Goal: Transaction & Acquisition: Obtain resource

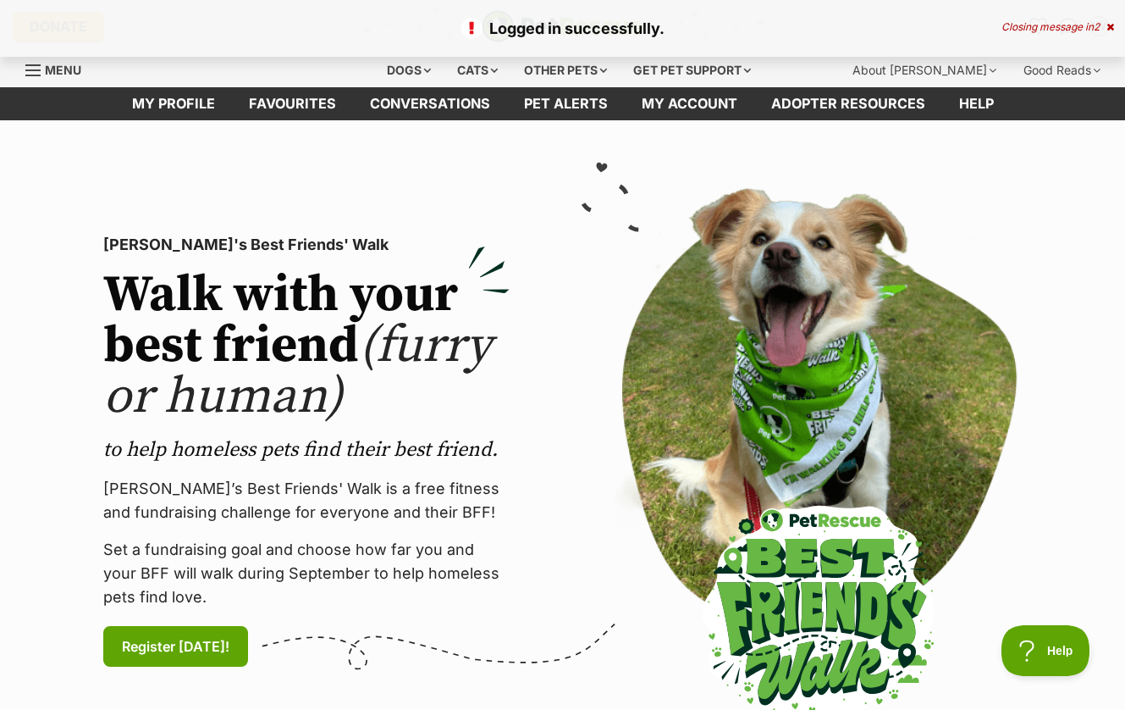
click at [1112, 28] on icon at bounding box center [1111, 27] width 8 height 10
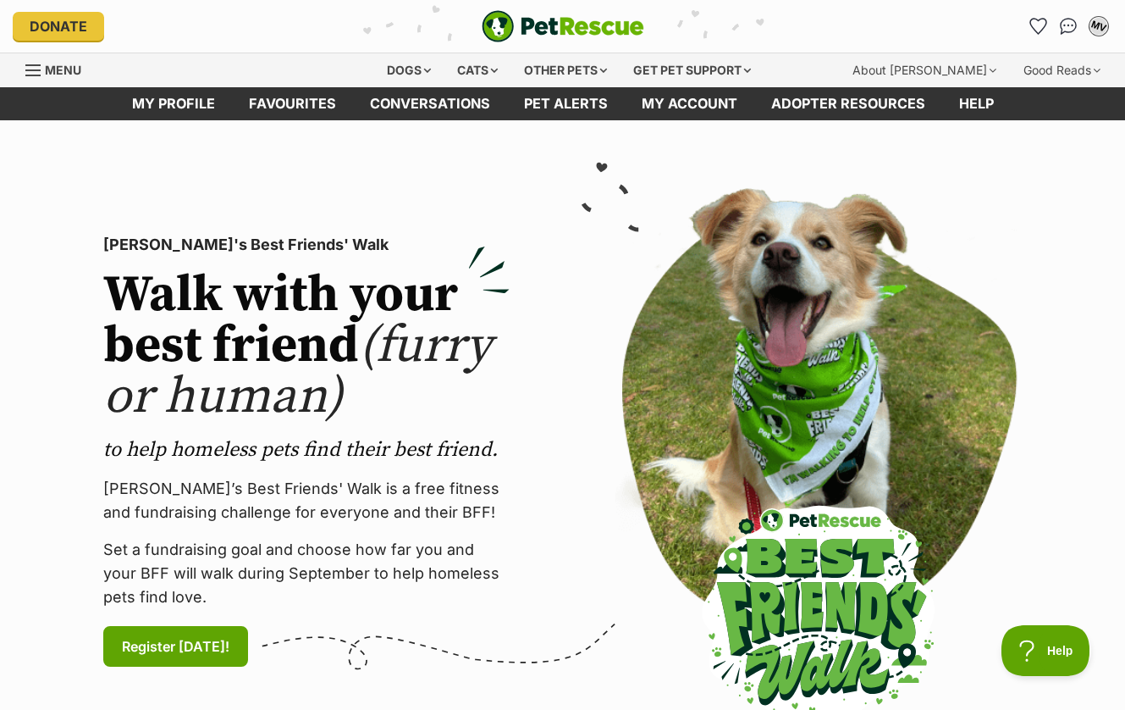
click at [1103, 32] on div "MV" at bounding box center [1099, 26] width 22 height 22
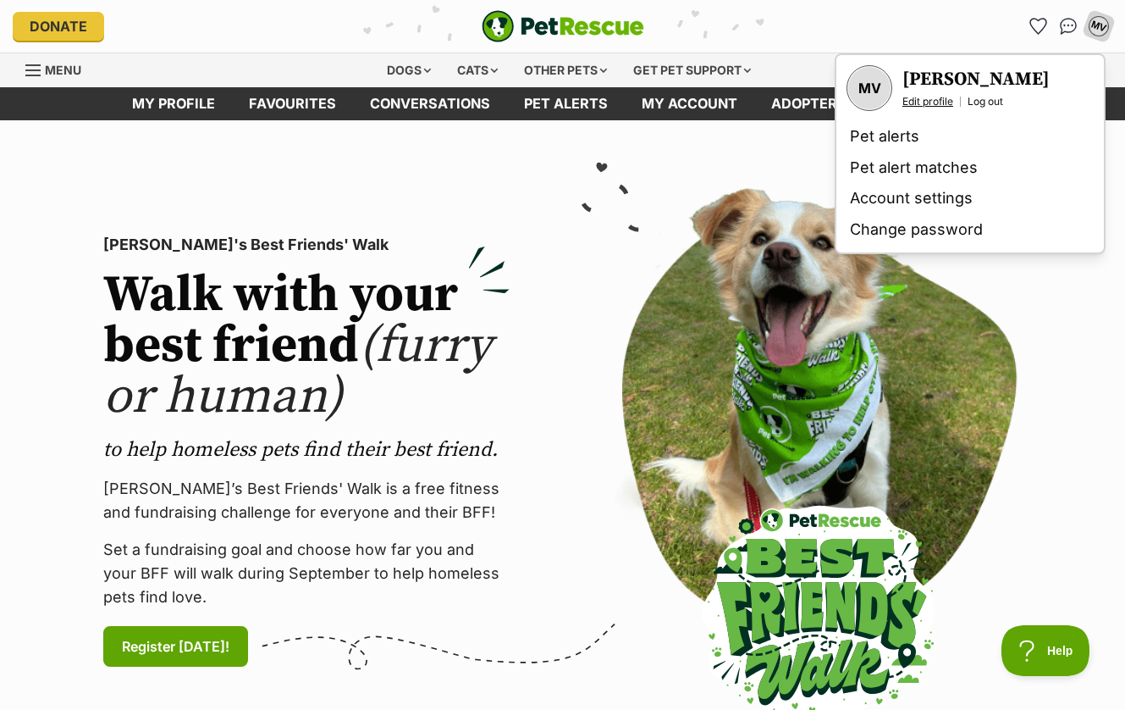
click at [927, 102] on link "Edit profile" at bounding box center [928, 102] width 51 height 14
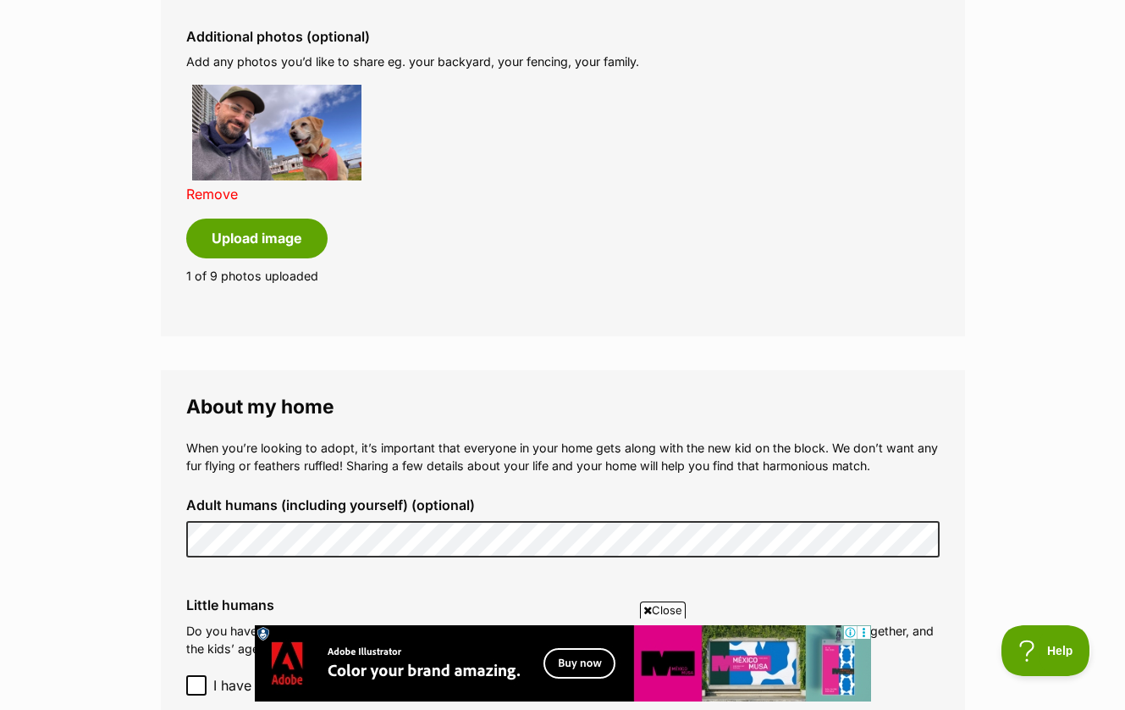
scroll to position [1001, 0]
click at [301, 159] on img at bounding box center [276, 132] width 169 height 95
click at [290, 128] on img at bounding box center [276, 132] width 169 height 95
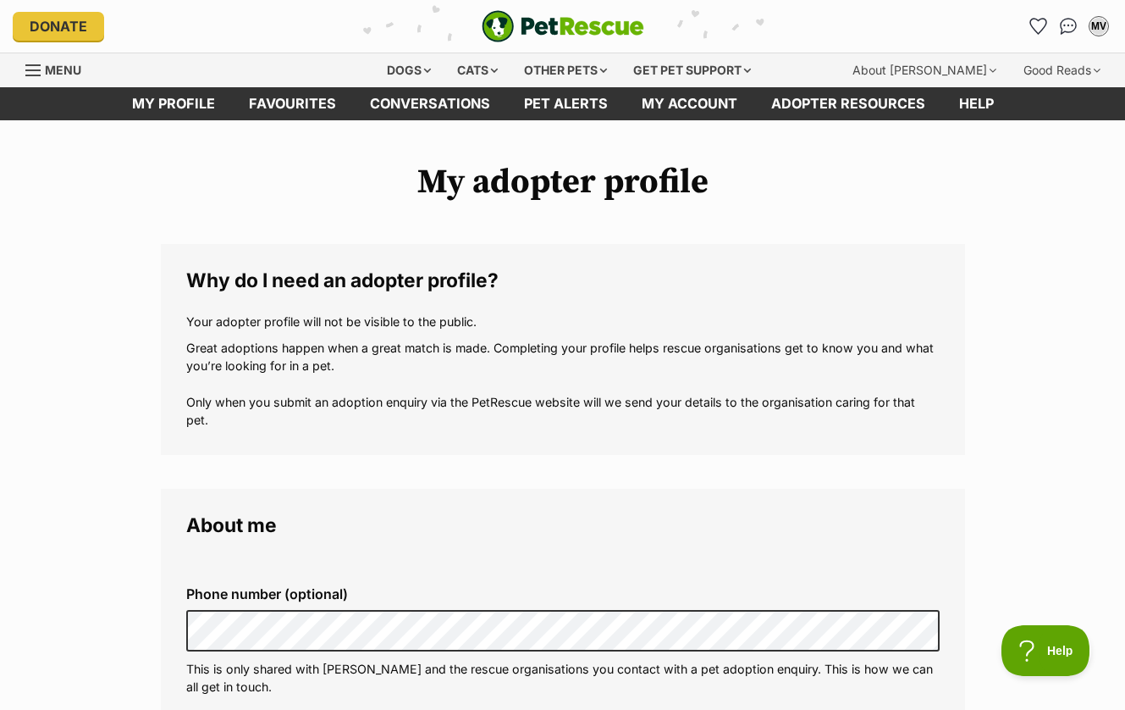
scroll to position [0, 0]
click at [555, 31] on img "PetRescue" at bounding box center [563, 26] width 163 height 32
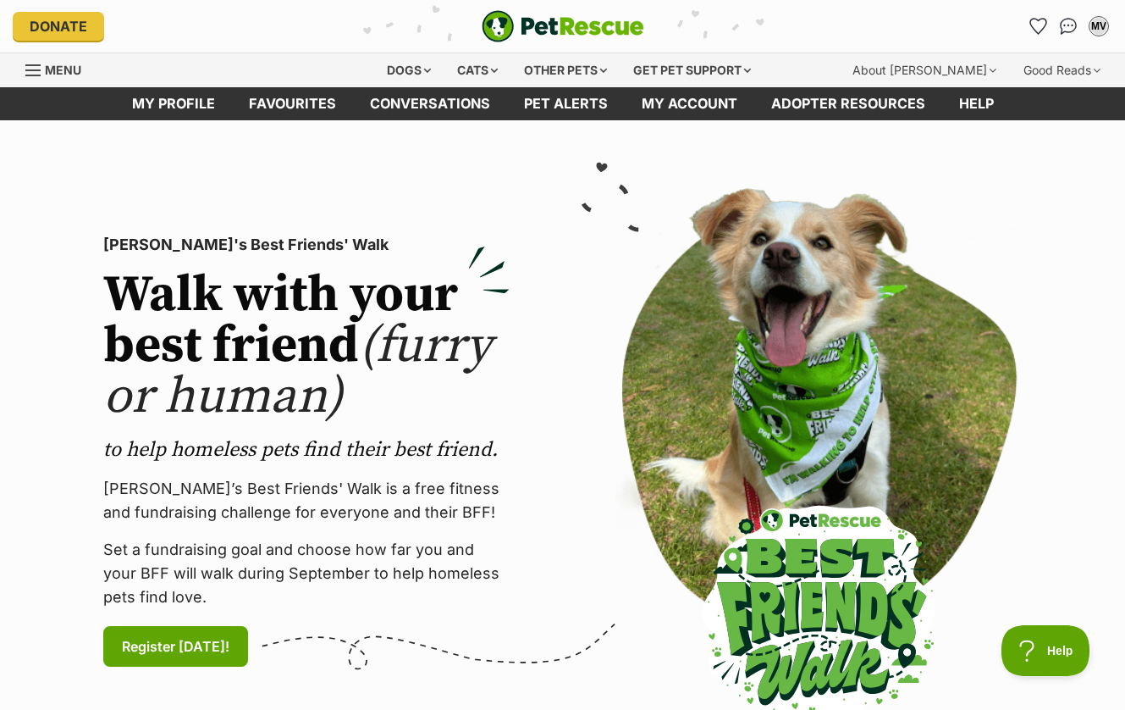
click at [64, 69] on span "Menu" at bounding box center [63, 70] width 36 height 14
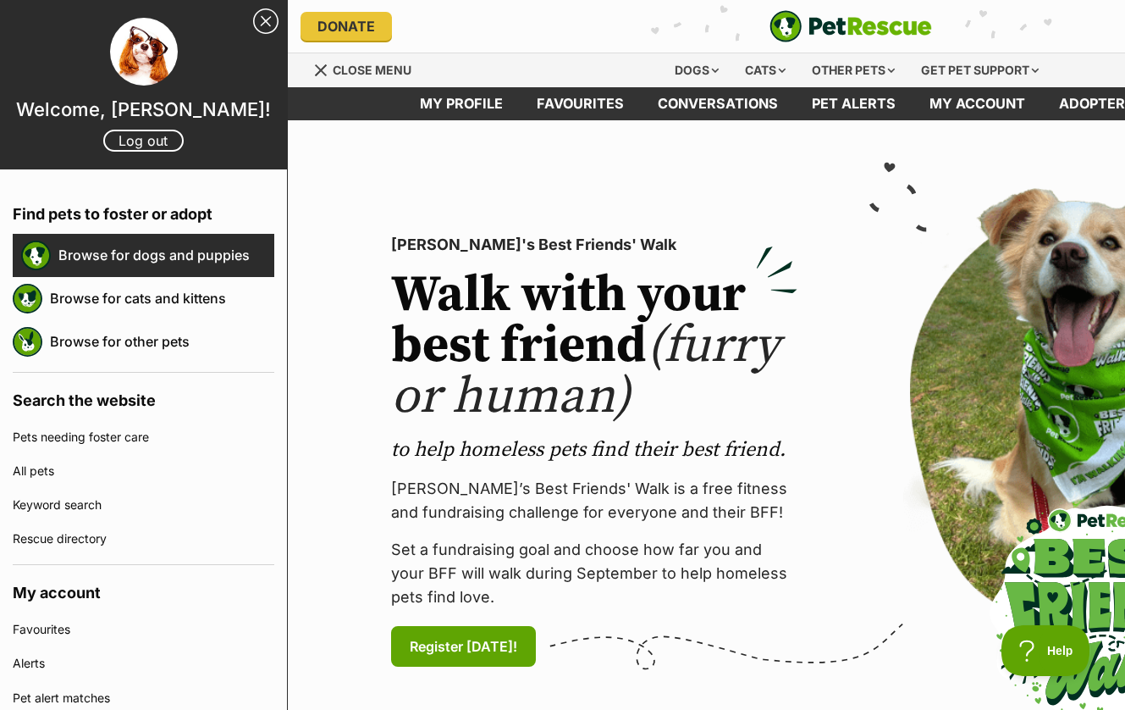
click at [162, 250] on link "Browse for dogs and puppies" at bounding box center [166, 255] width 216 height 36
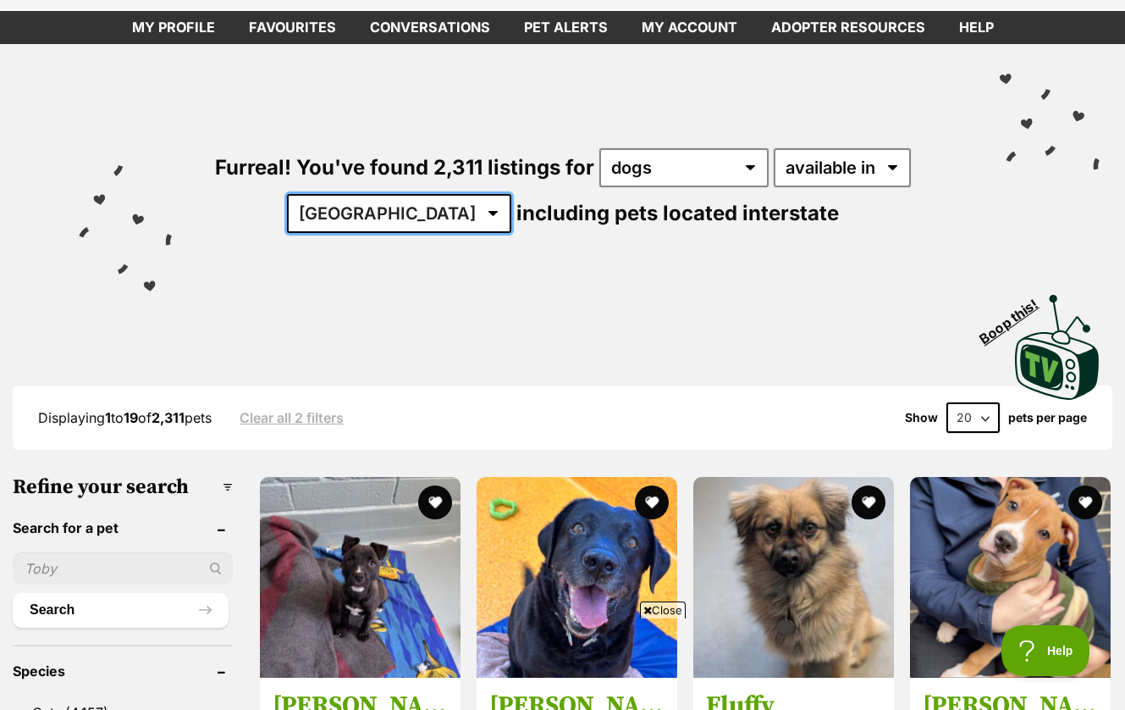
select select "VIC"
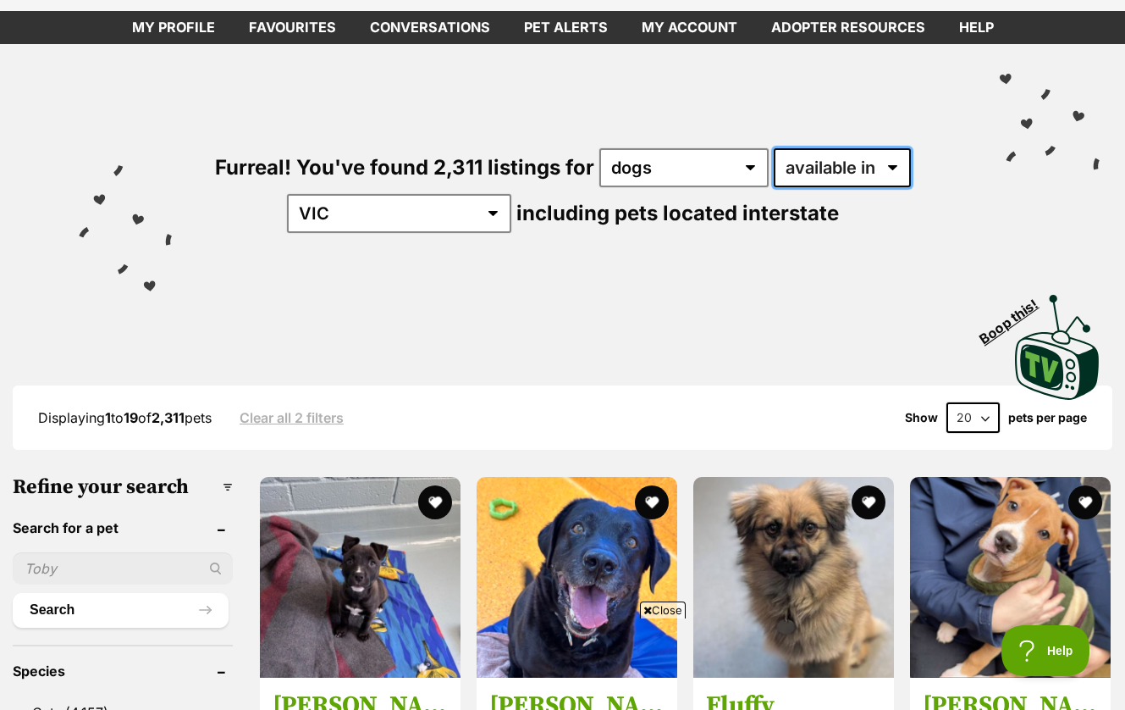
select select "disabled"
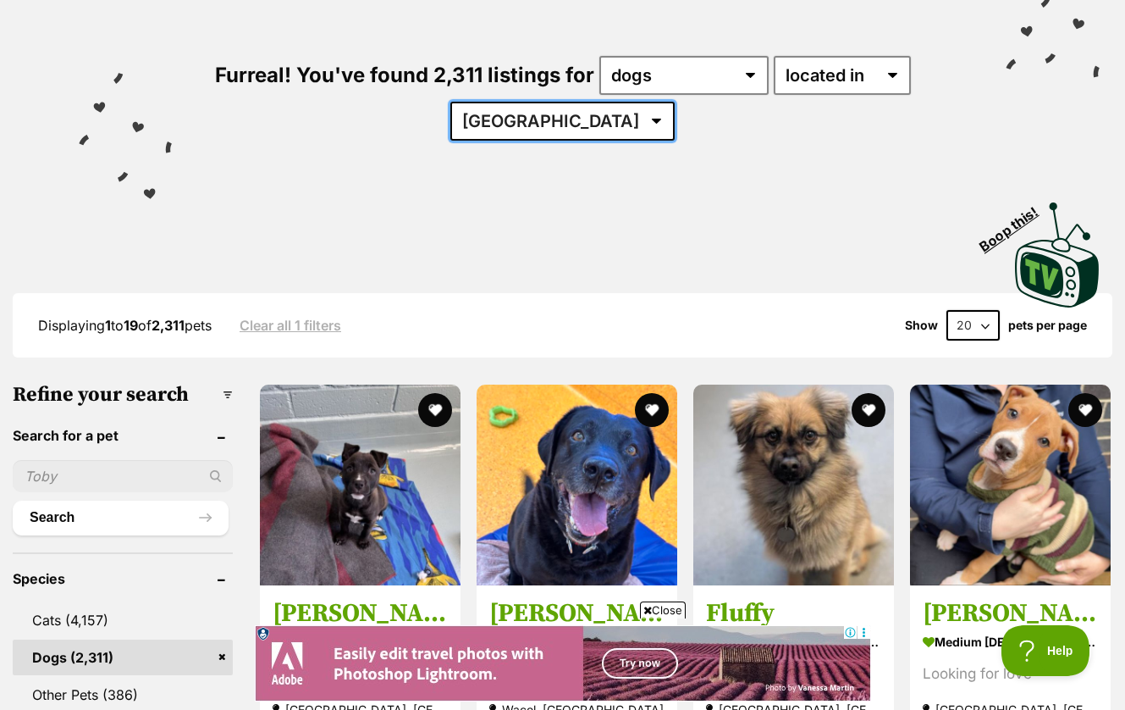
select select "VIC"
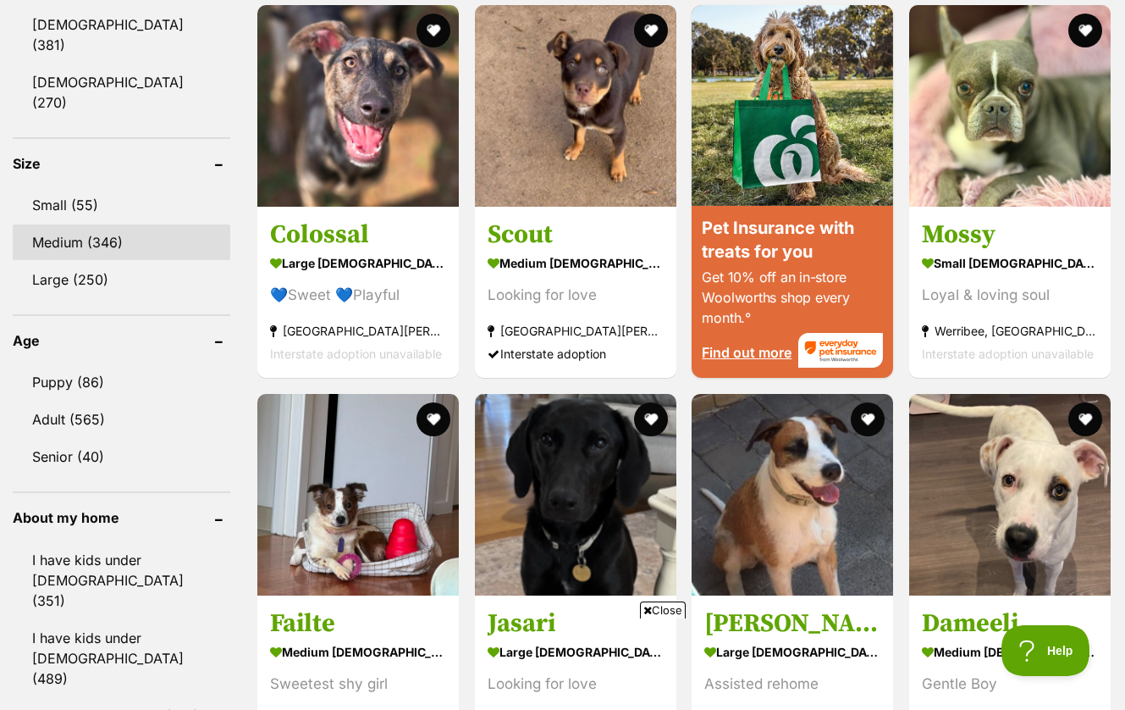
click at [66, 224] on link "Medium (346)" at bounding box center [122, 242] width 218 height 36
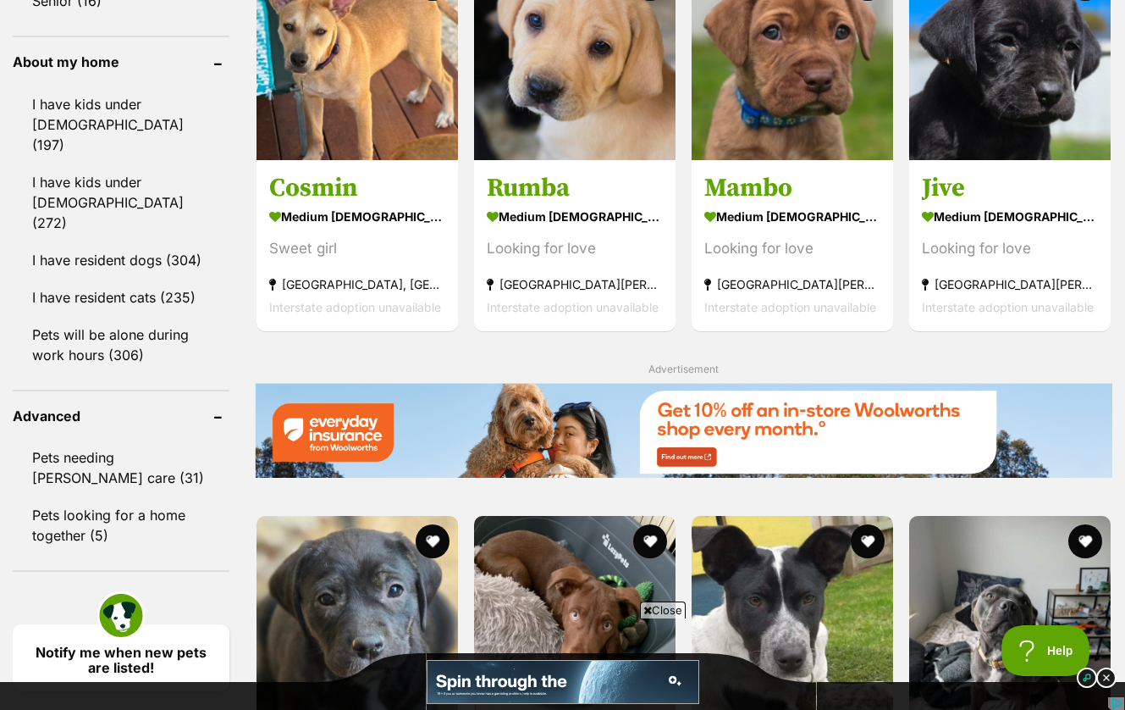
scroll to position [1921, 0]
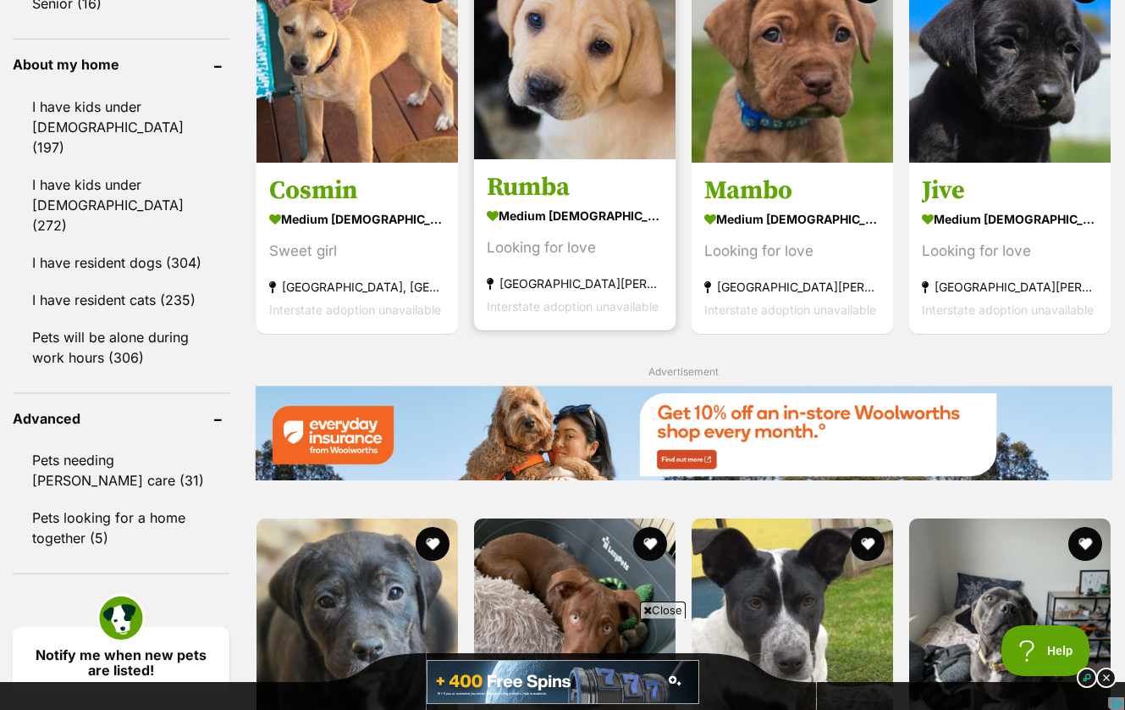
click at [550, 115] on img at bounding box center [575, 59] width 202 height 202
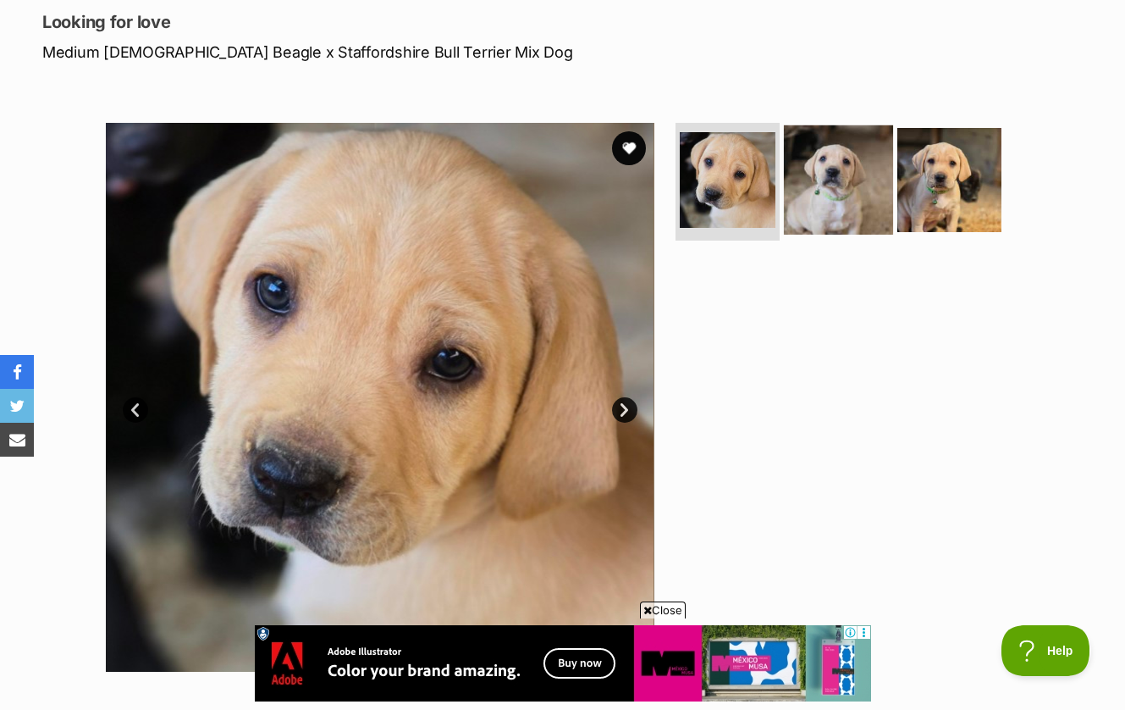
click at [848, 187] on img at bounding box center [838, 178] width 109 height 109
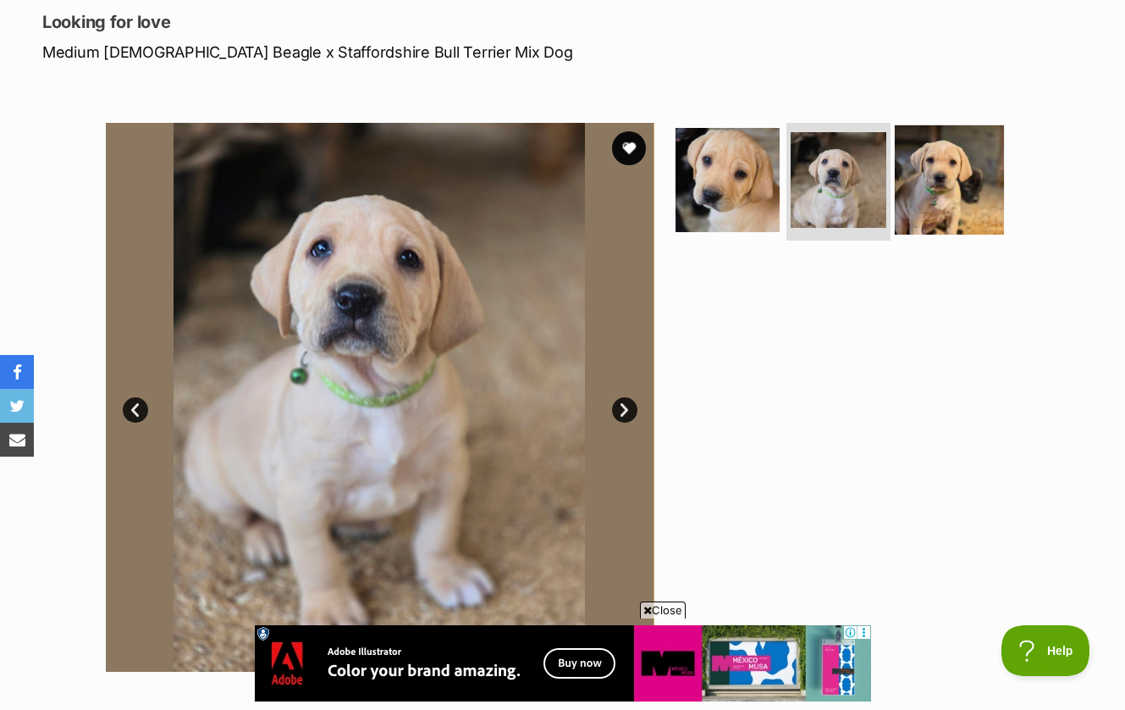
click at [934, 189] on img at bounding box center [949, 178] width 109 height 109
